Goal: Browse casually

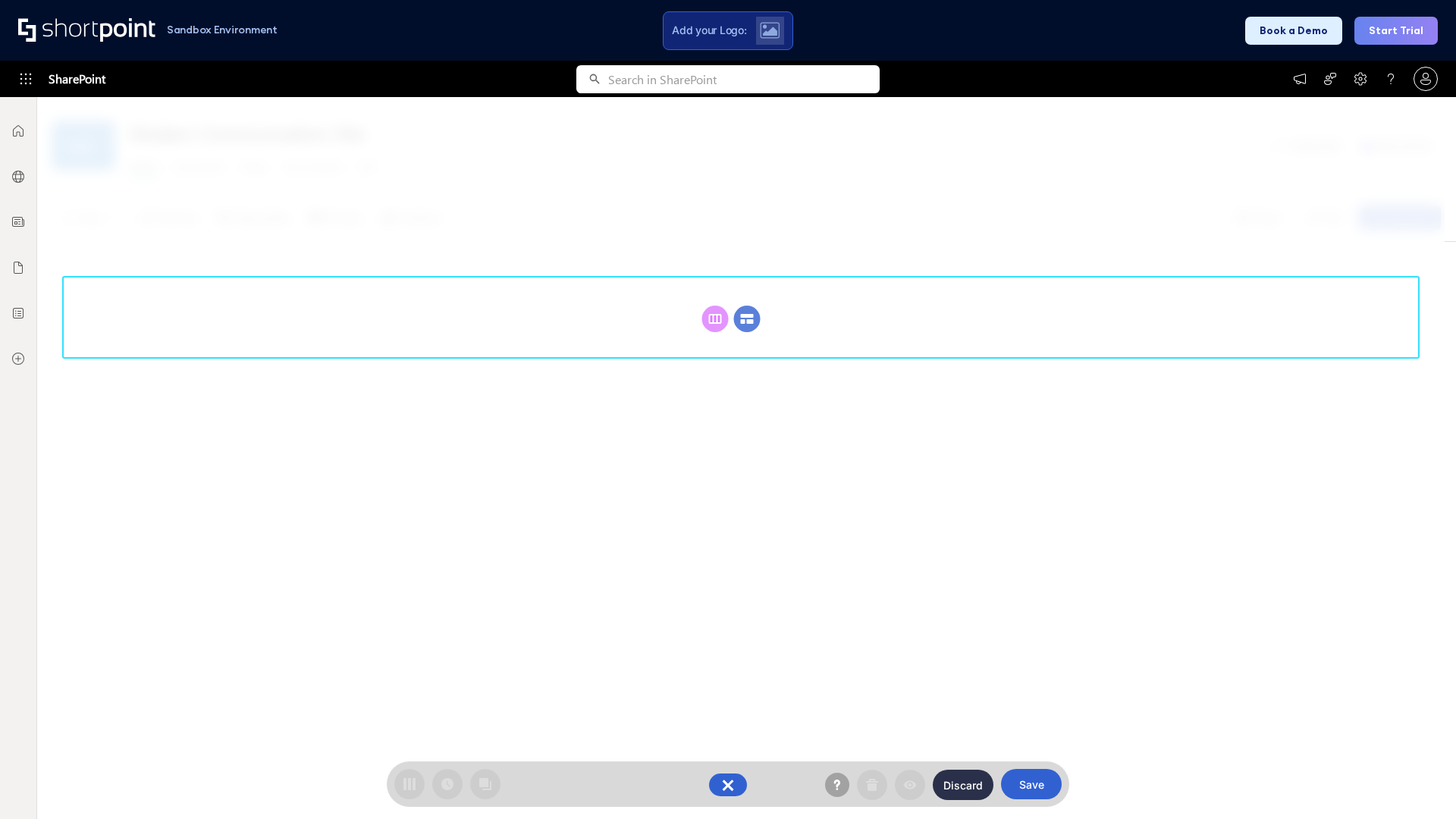
click at [747, 319] on circle at bounding box center [747, 319] width 26 height 26
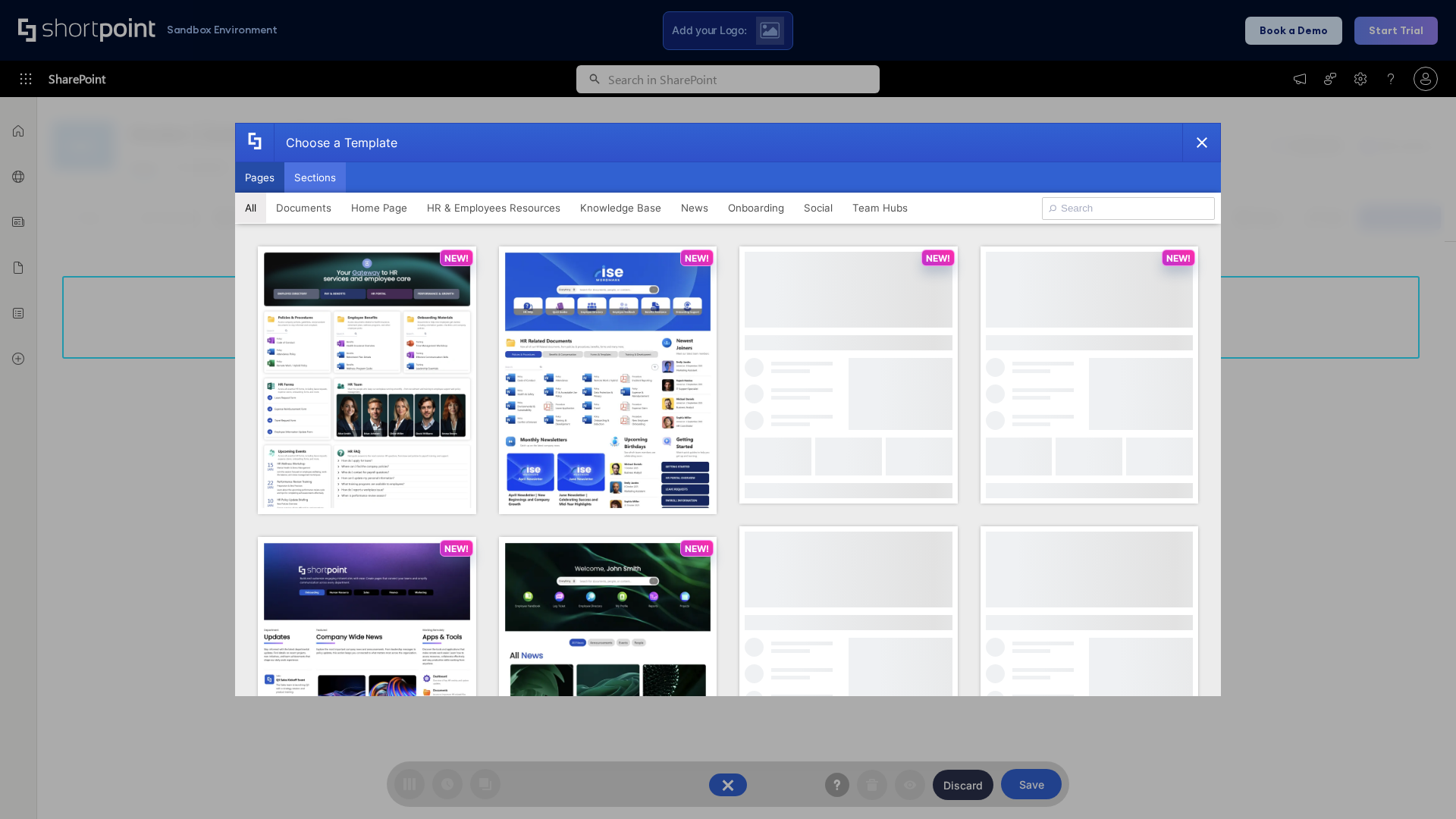
click at [315, 178] on button "Sections" at bounding box center [315, 178] width 61 height 30
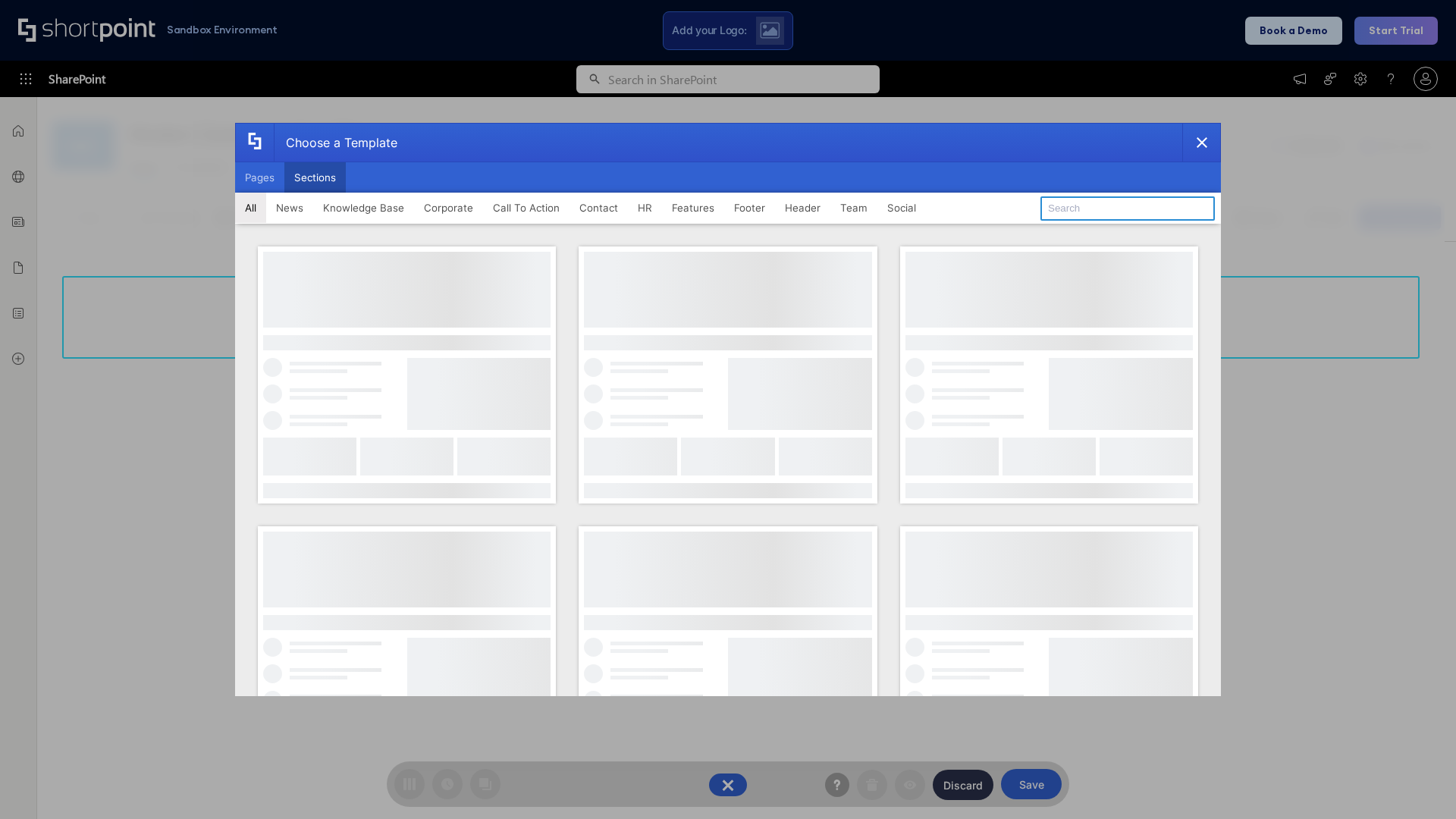
type input "Announcements"
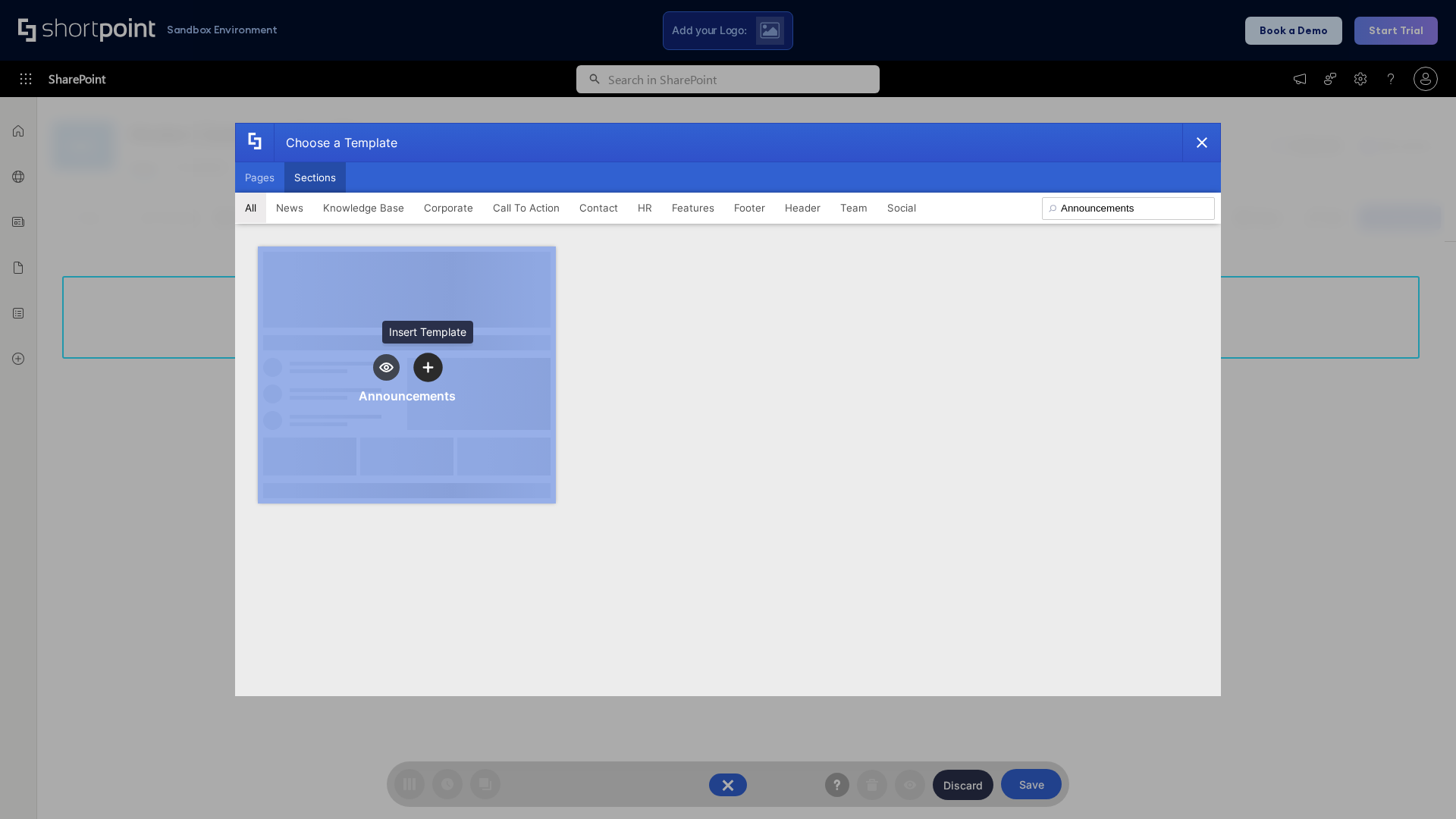
click at [427, 367] on icon "template selector" at bounding box center [427, 367] width 10 height 10
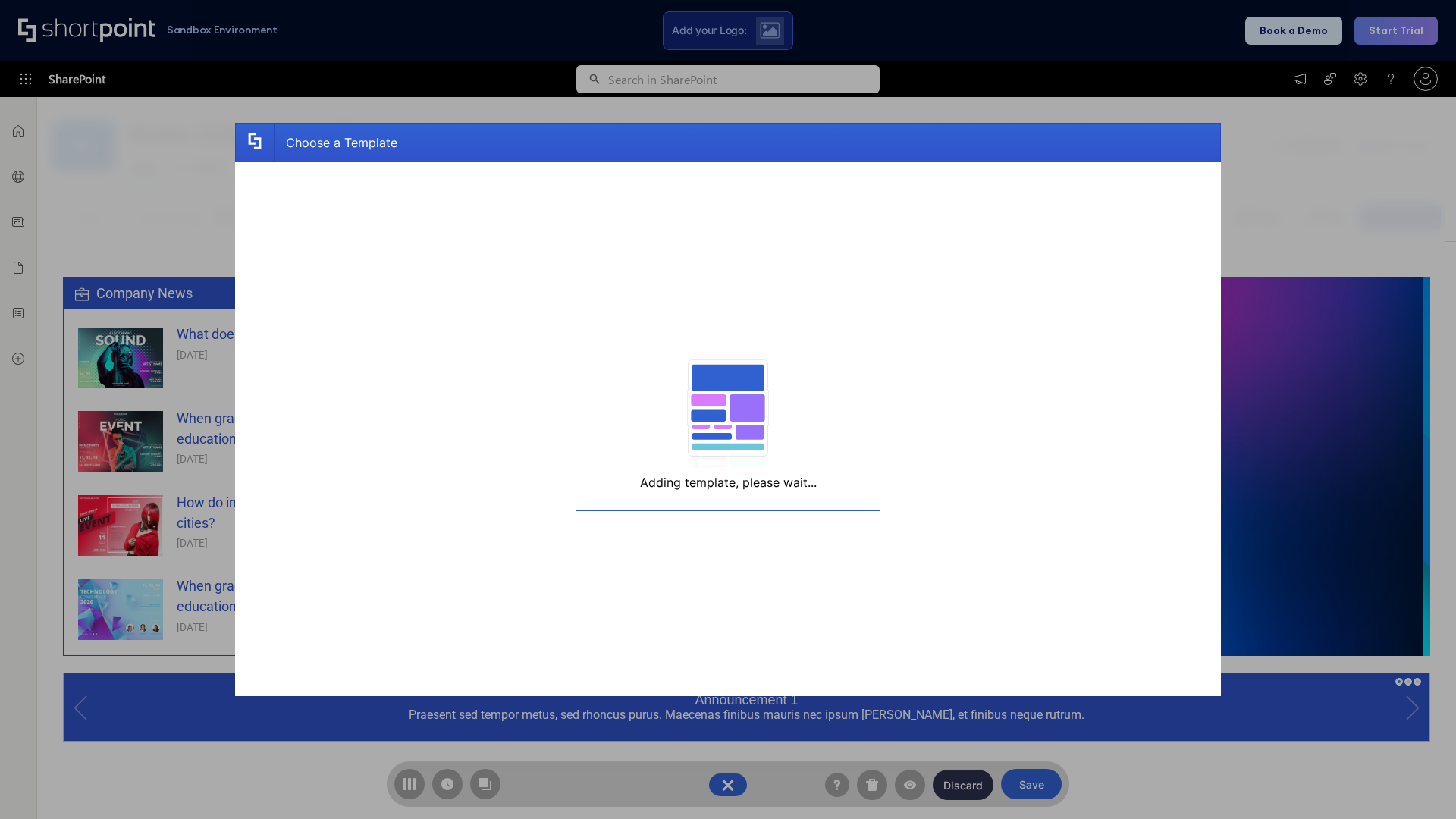
scroll to position [11, 11]
